Goal: Information Seeking & Learning: Check status

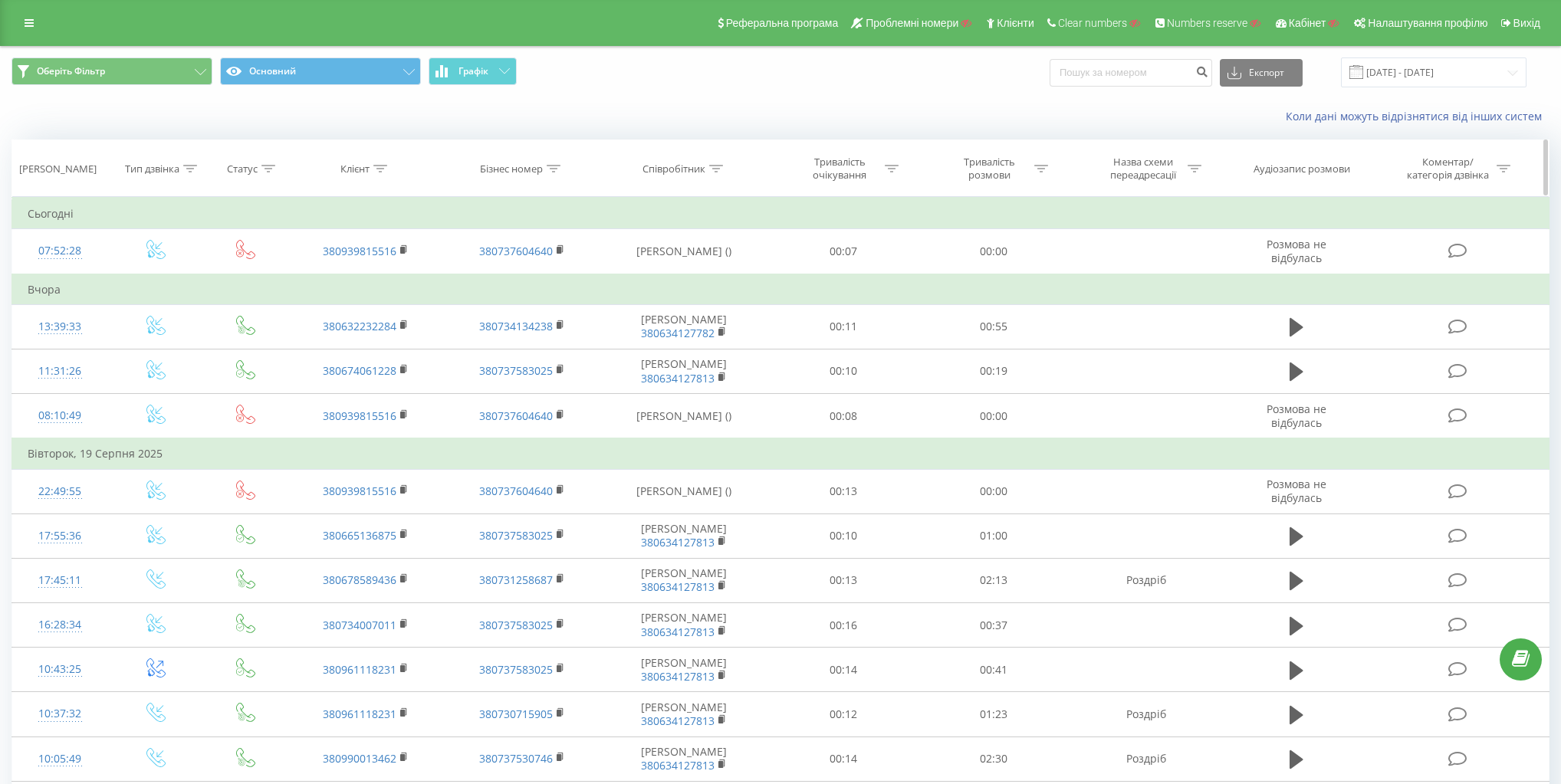
click at [568, 169] on div "Бізнес номер" at bounding box center [522, 169] width 156 height 13
click at [532, 170] on div "Бізнес номер" at bounding box center [511, 169] width 63 height 13
click at [525, 163] on div "Бізнес номер" at bounding box center [511, 169] width 63 height 13
click at [539, 276] on input "text" at bounding box center [522, 278] width 135 height 27
paste input "380731250429"
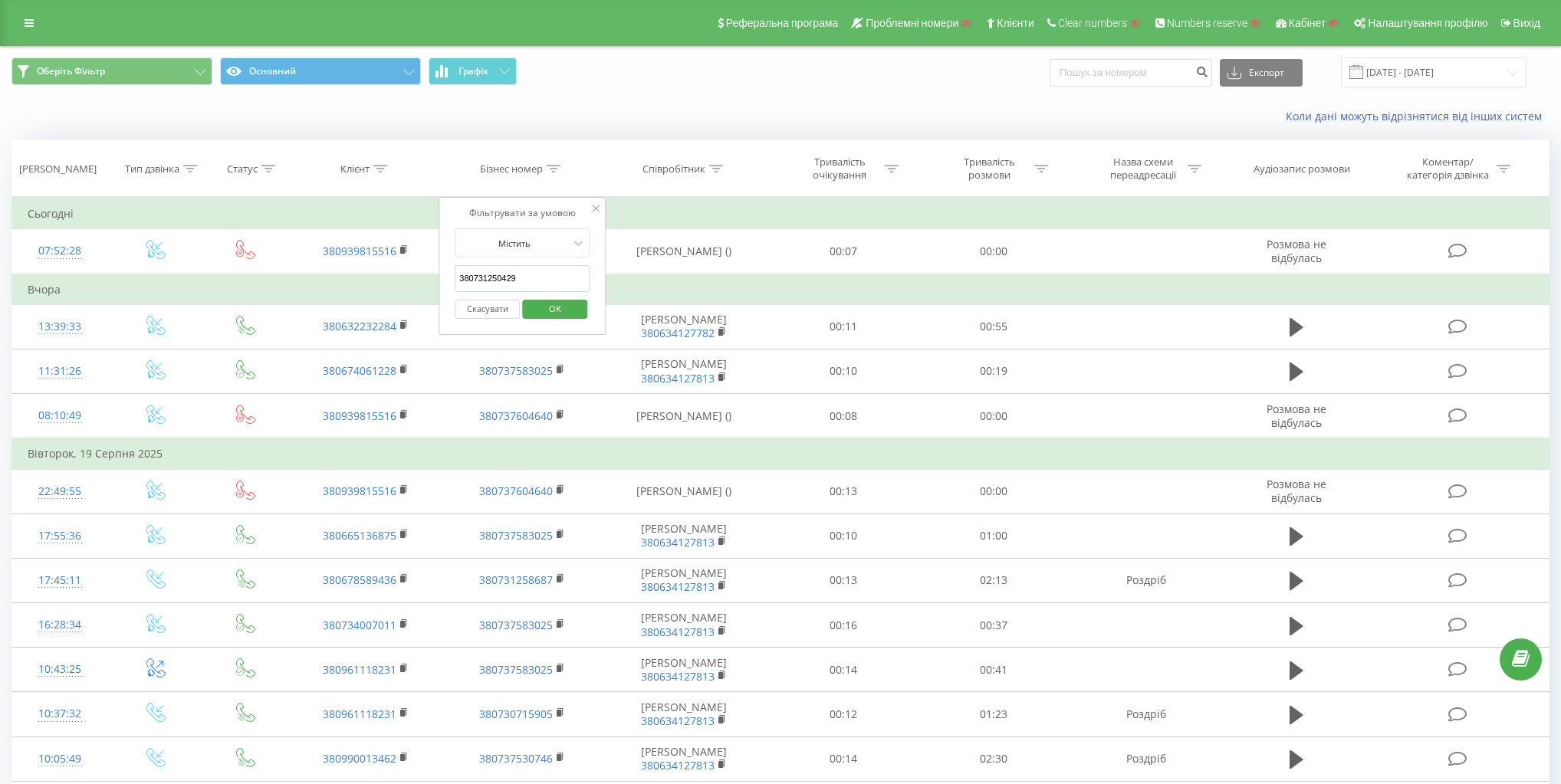
click at [561, 312] on span "OK" at bounding box center [556, 309] width 43 height 24
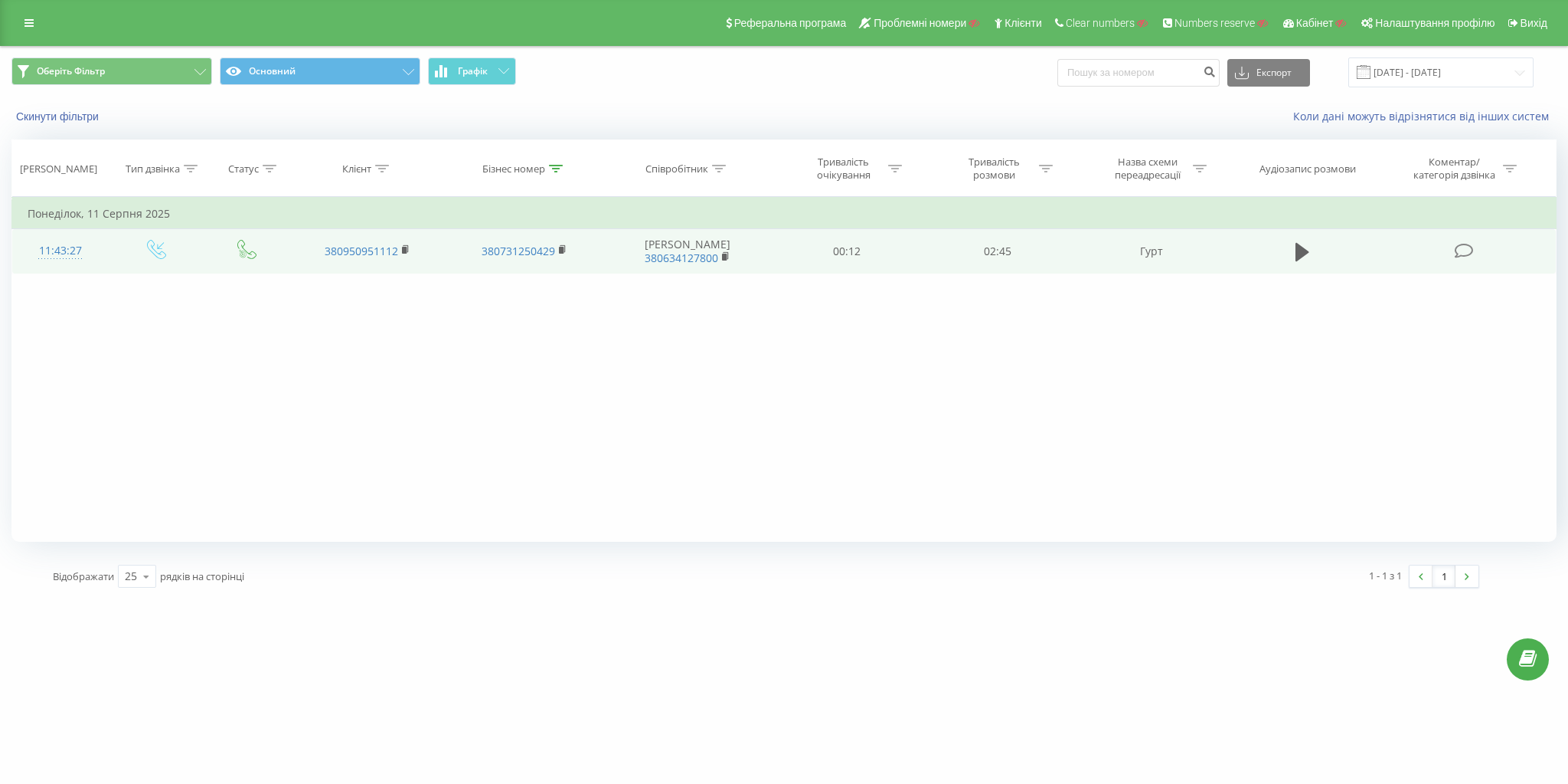
click at [60, 251] on div "11:43:27" at bounding box center [60, 250] width 66 height 30
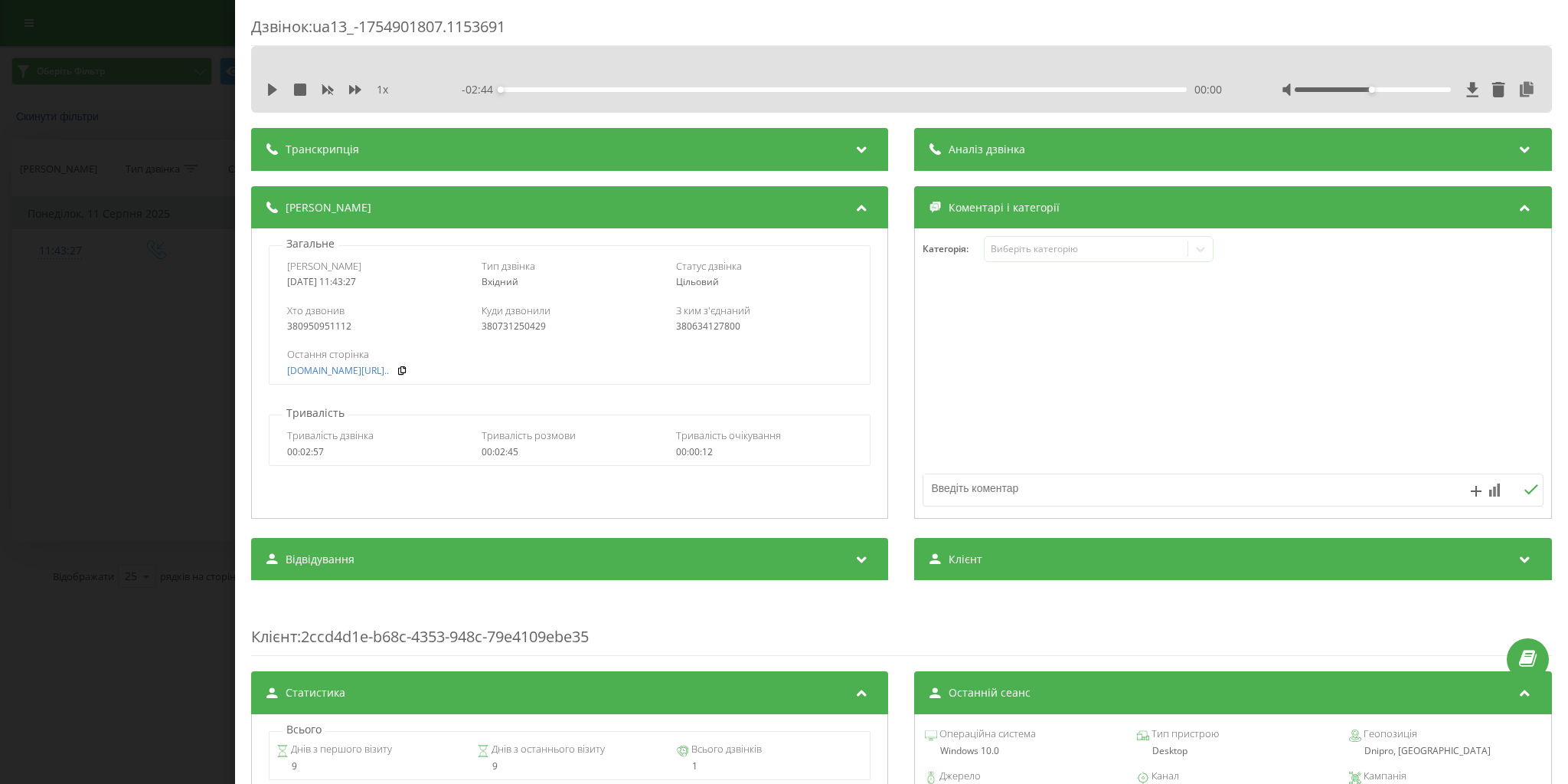
click at [31, 256] on div "Дзвінок : ua13_-1754901807.1153691 1 x - 02:44 00:00 00:00 Транскрипція Для AI-…" at bounding box center [784, 392] width 1568 height 784
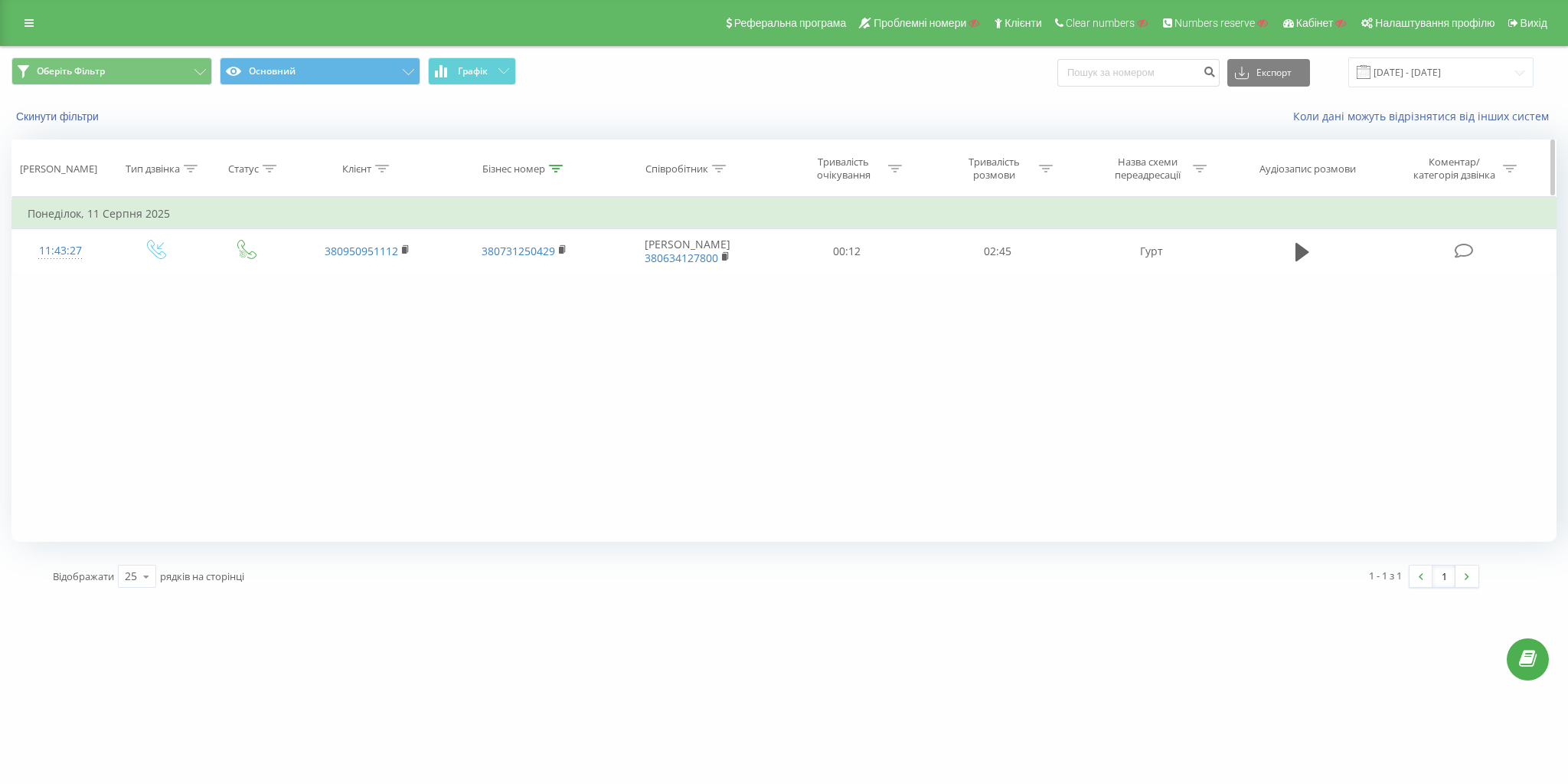
click at [516, 169] on div "Бізнес номер" at bounding box center [513, 169] width 63 height 13
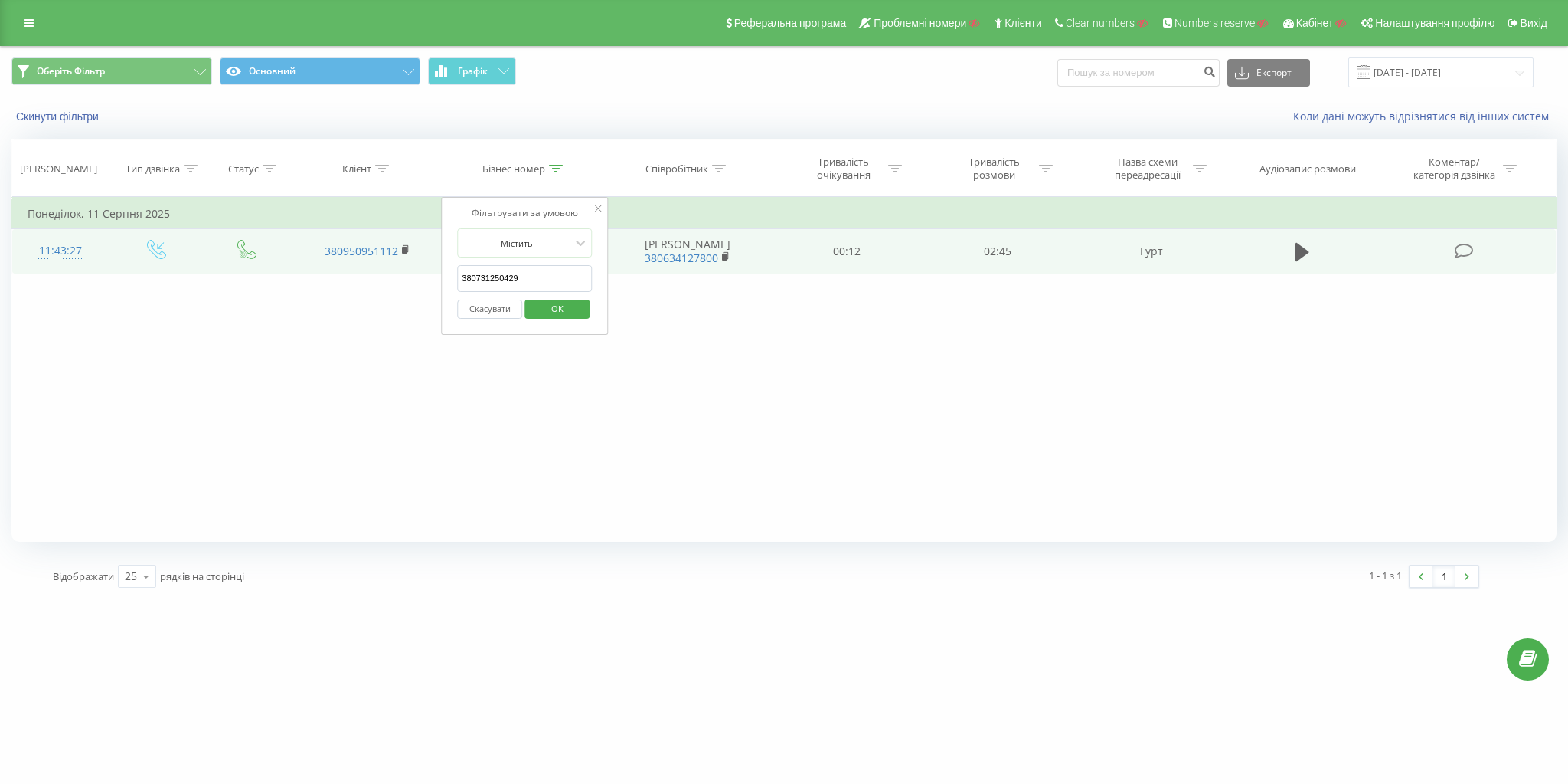
drag, startPoint x: 556, startPoint y: 279, endPoint x: 280, endPoint y: 251, distance: 277.4
click at [285, 251] on table "Фільтрувати за умовою Дорівнює Введіть значення Скасувати OK Фільтрувати за умо…" at bounding box center [784, 236] width 1545 height 77
paste input "2572615"
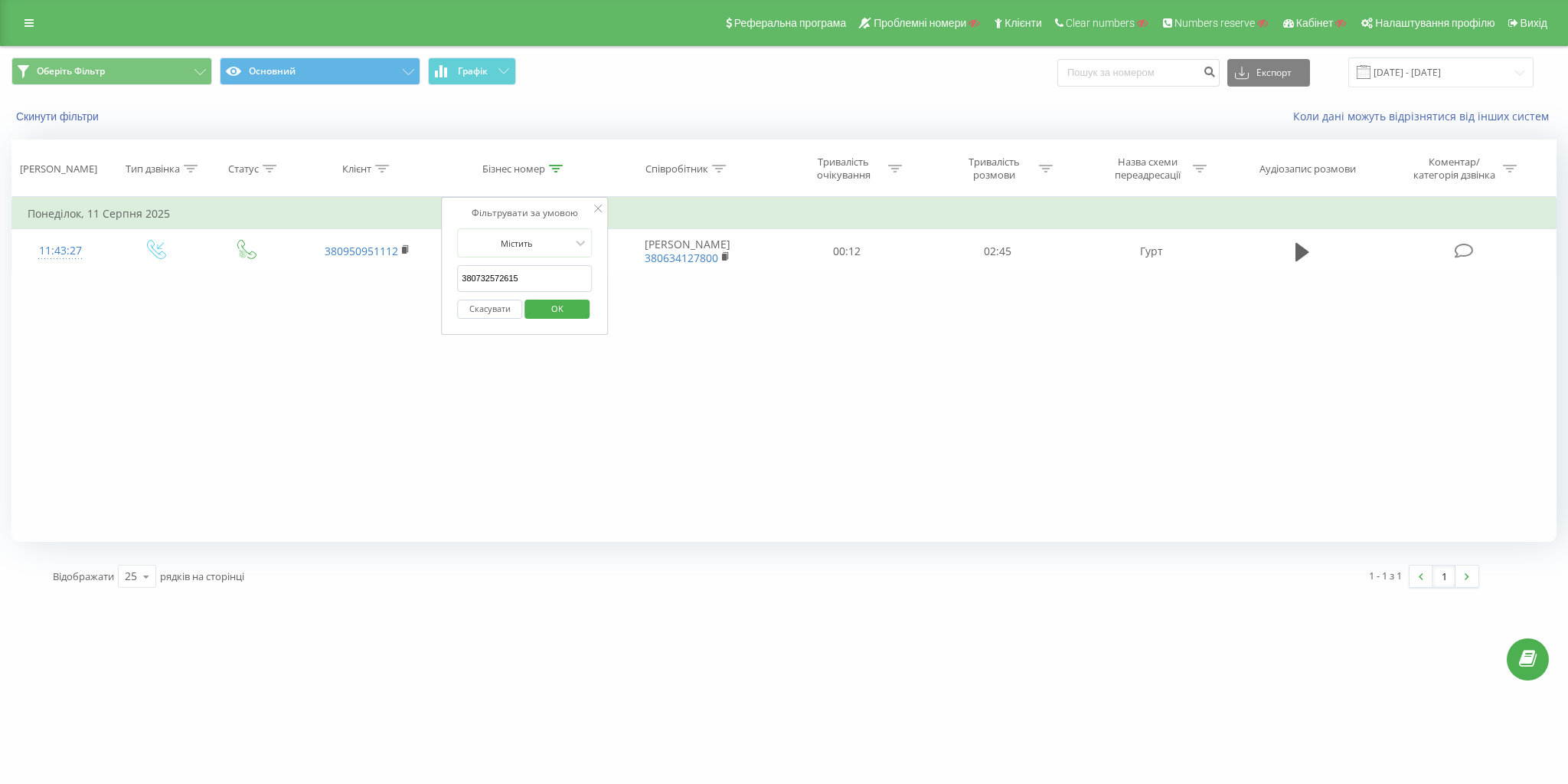
click at [551, 308] on span "OK" at bounding box center [558, 309] width 43 height 24
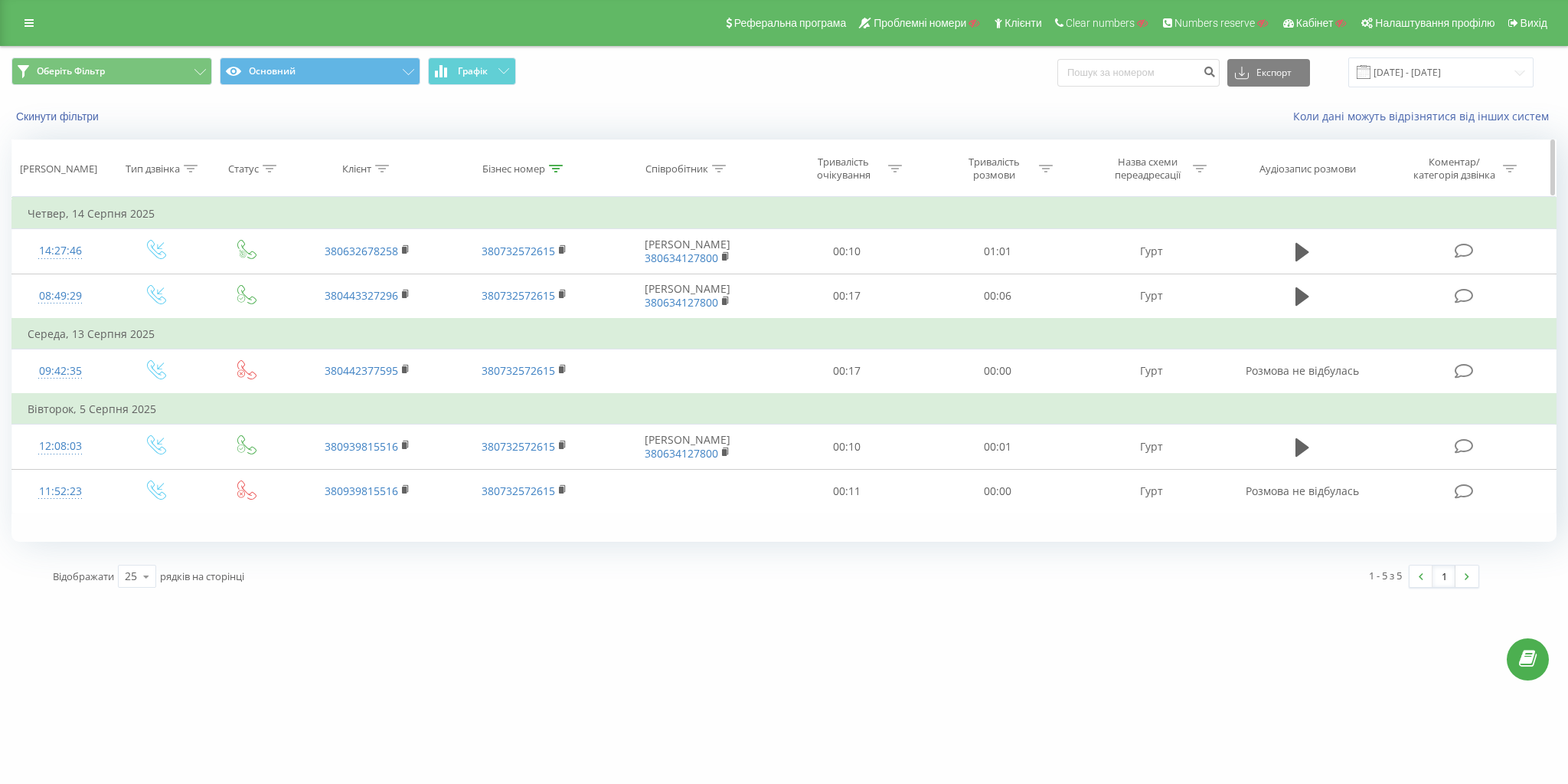
click at [533, 167] on div "Бізнес номер" at bounding box center [513, 169] width 63 height 13
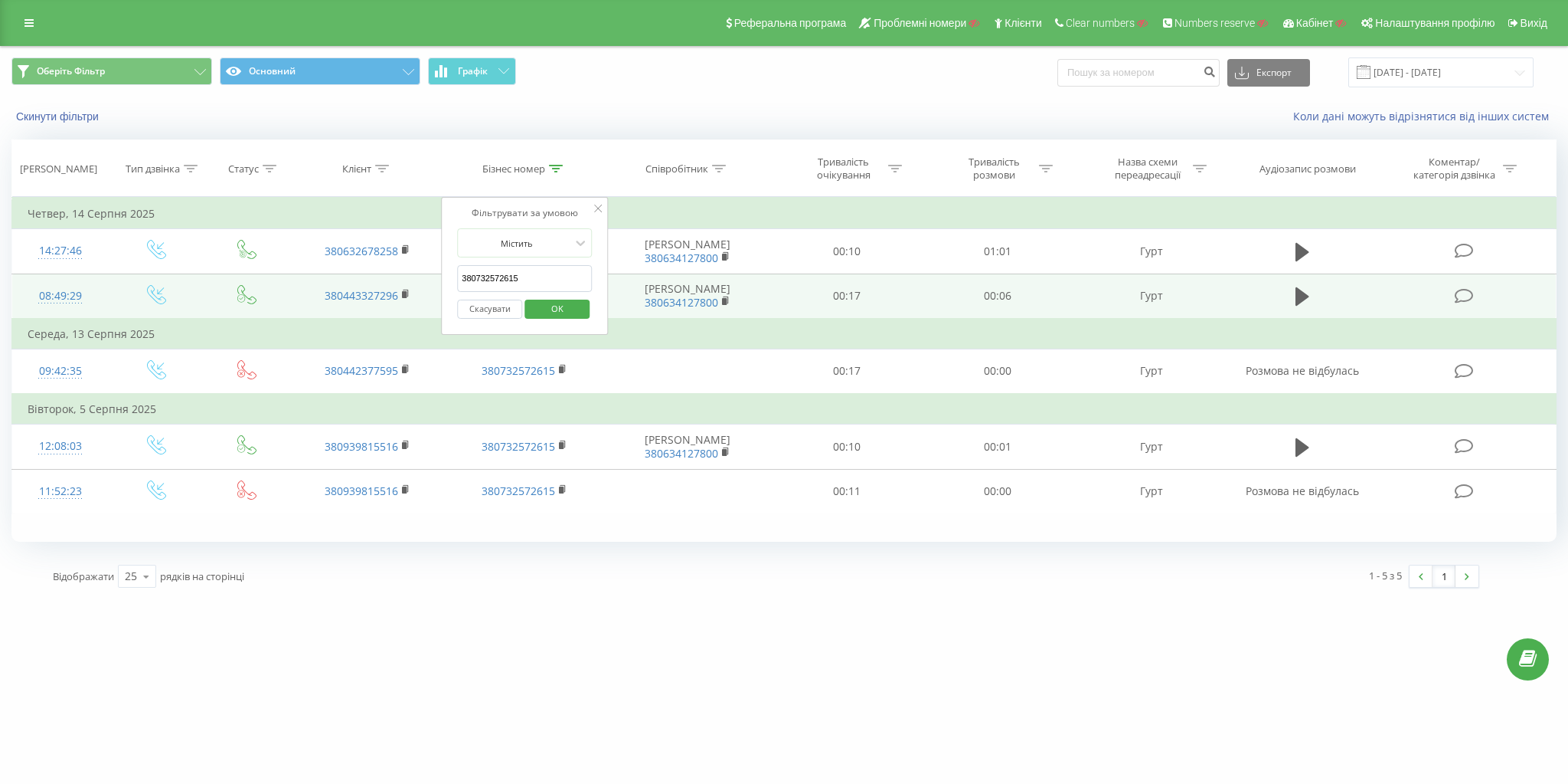
drag, startPoint x: 550, startPoint y: 283, endPoint x: 259, endPoint y: 289, distance: 291.1
click at [230, 274] on table "Фільтрувати за умовою Дорівнює Введіть значення Скасувати OK Фільтрувати за умо…" at bounding box center [784, 356] width 1545 height 318
paste input "4510823"
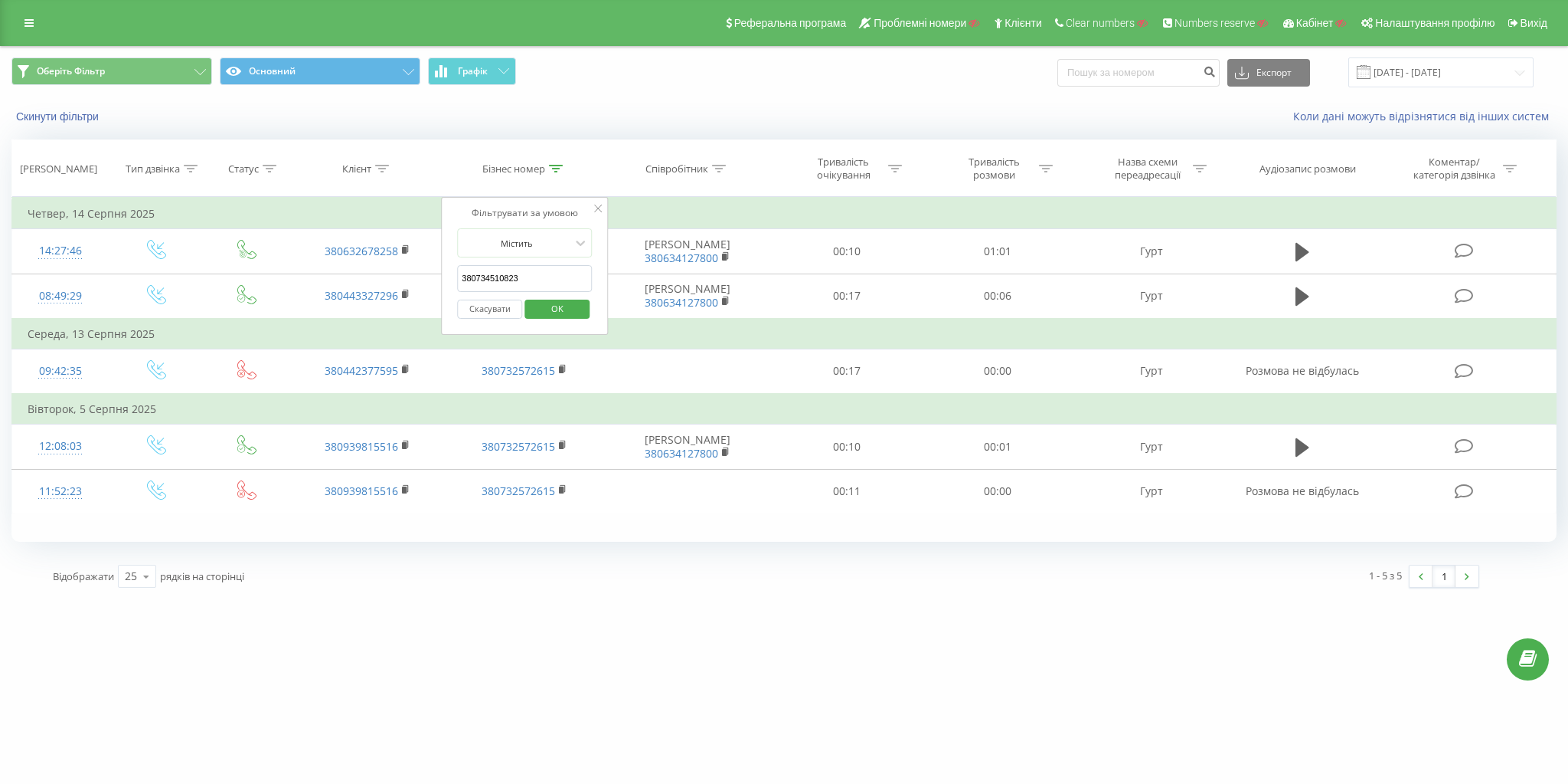
type input "380734510823"
click at [539, 307] on span "OK" at bounding box center [558, 309] width 43 height 24
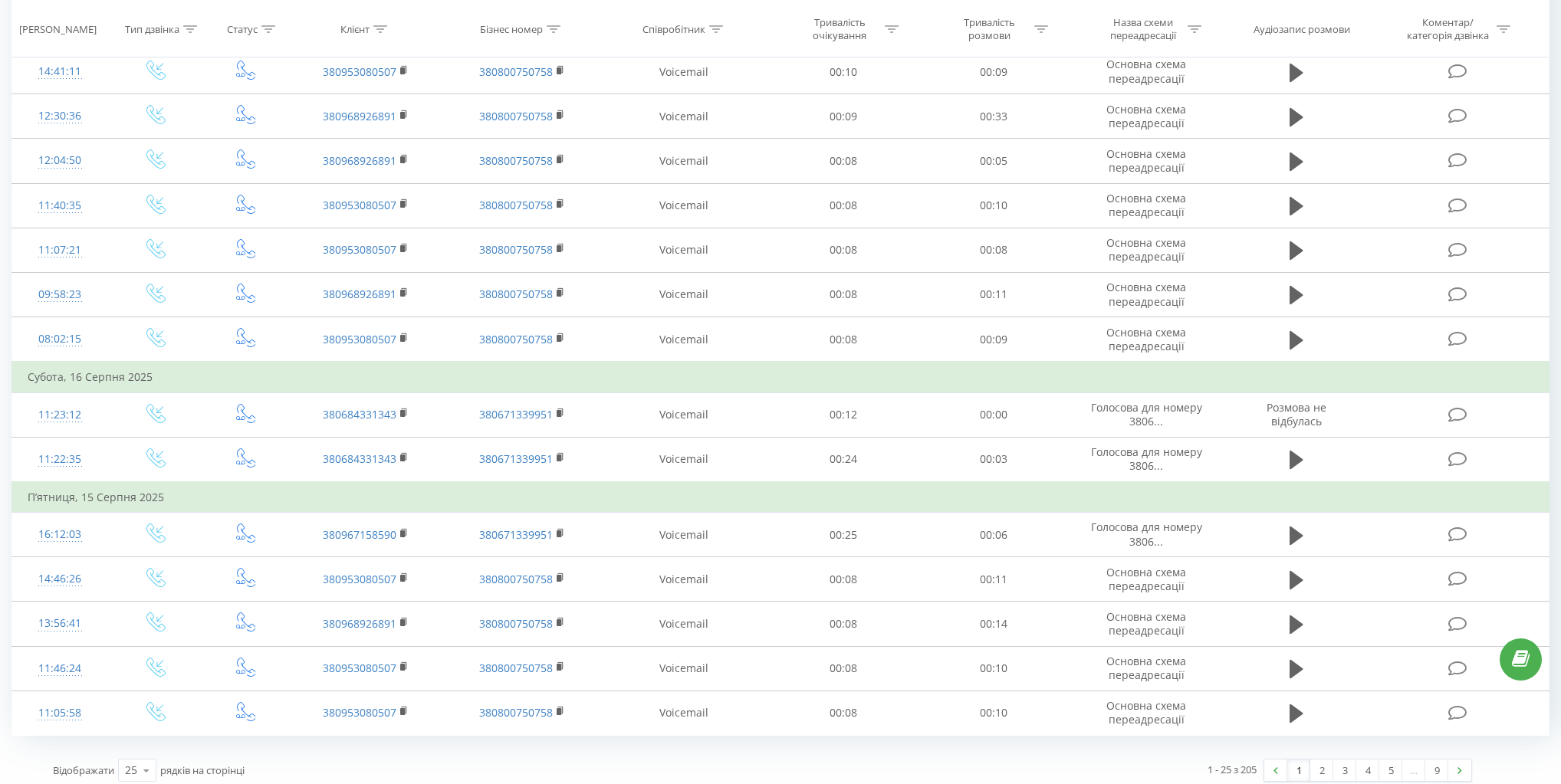
scroll to position [765, 0]
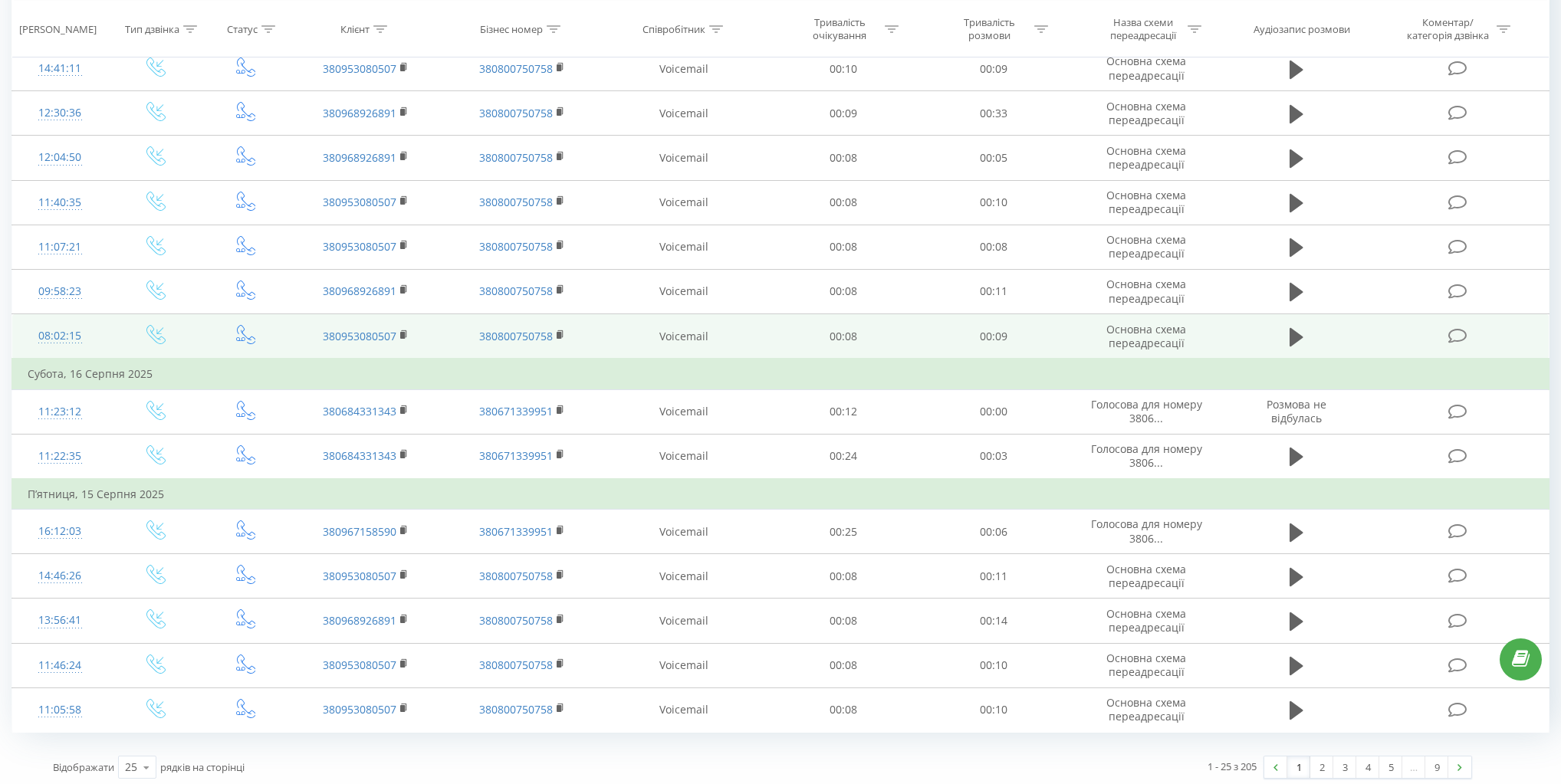
click at [160, 333] on icon at bounding box center [155, 333] width 19 height 19
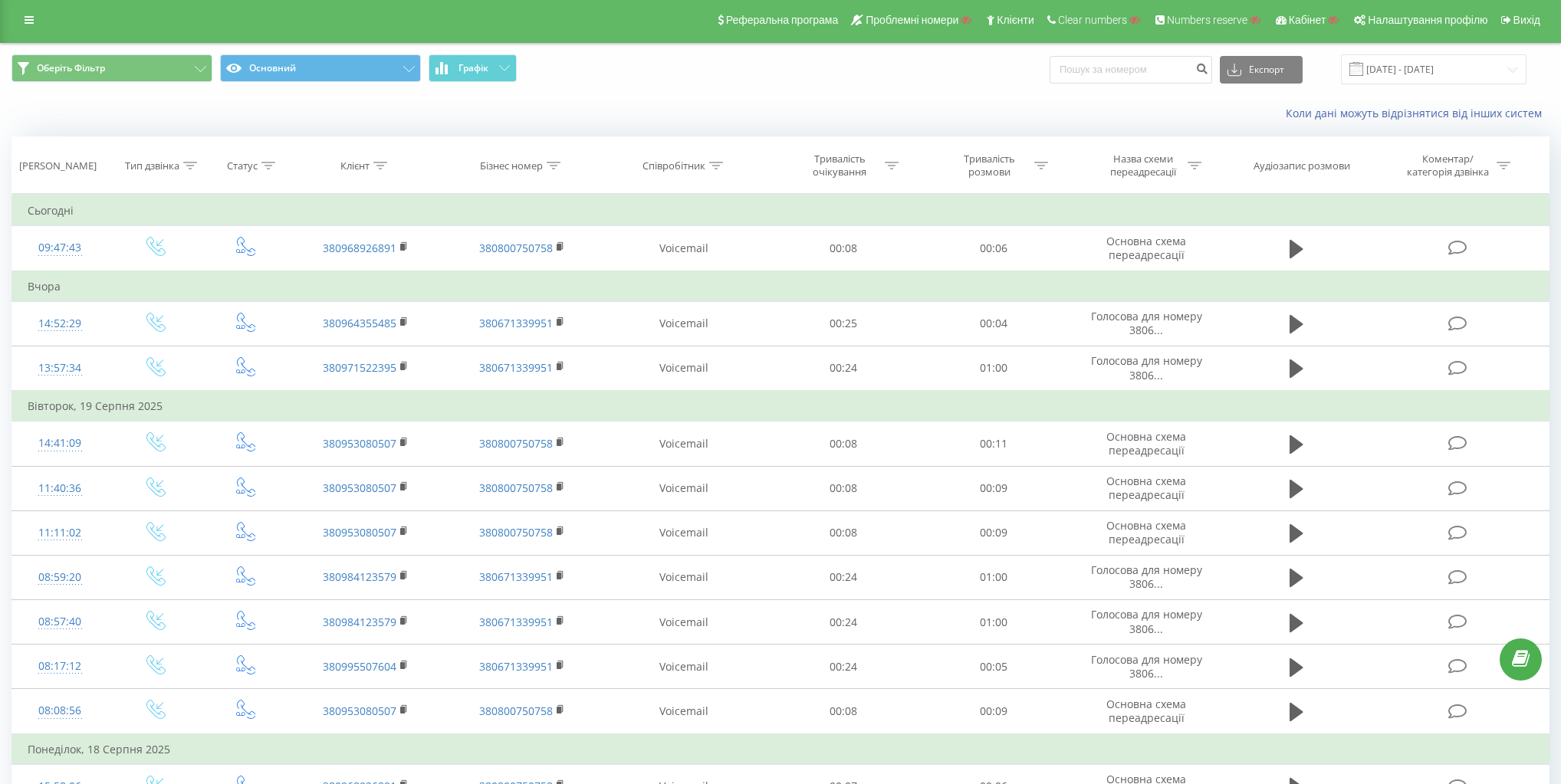
scroll to position [0, 0]
